Goal: Information Seeking & Learning: Learn about a topic

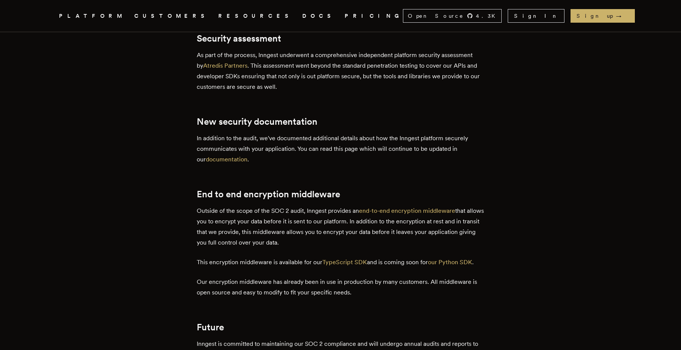
scroll to position [412, 0]
click at [213, 158] on link "documentation" at bounding box center [227, 158] width 42 height 7
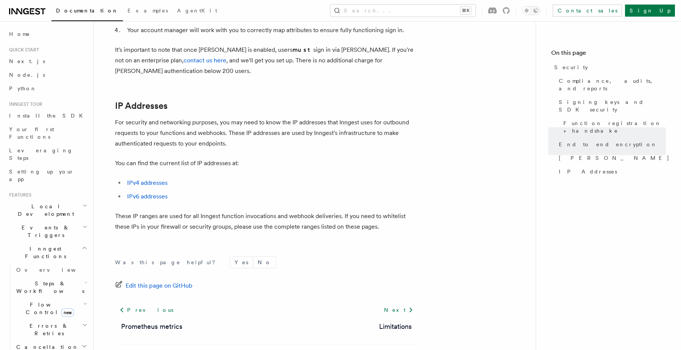
scroll to position [953, 0]
